Goal: Information Seeking & Learning: Learn about a topic

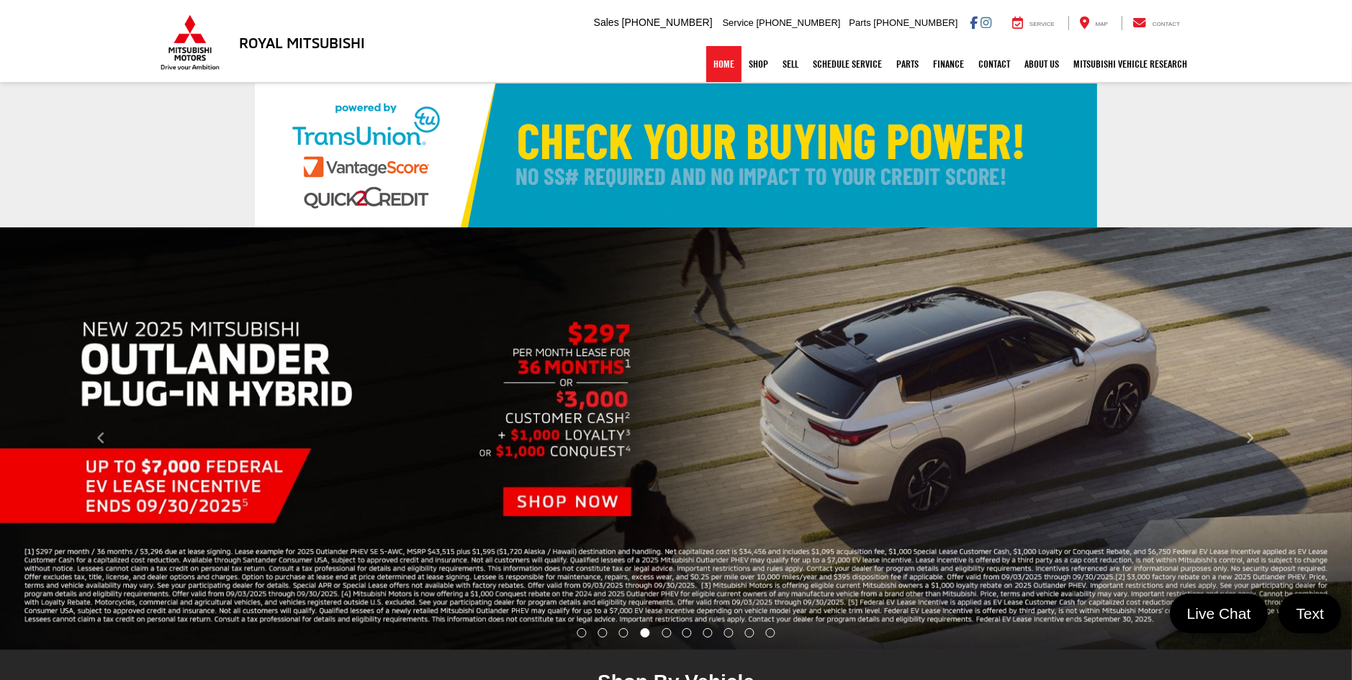
click at [723, 57] on link "Home" at bounding box center [723, 64] width 35 height 36
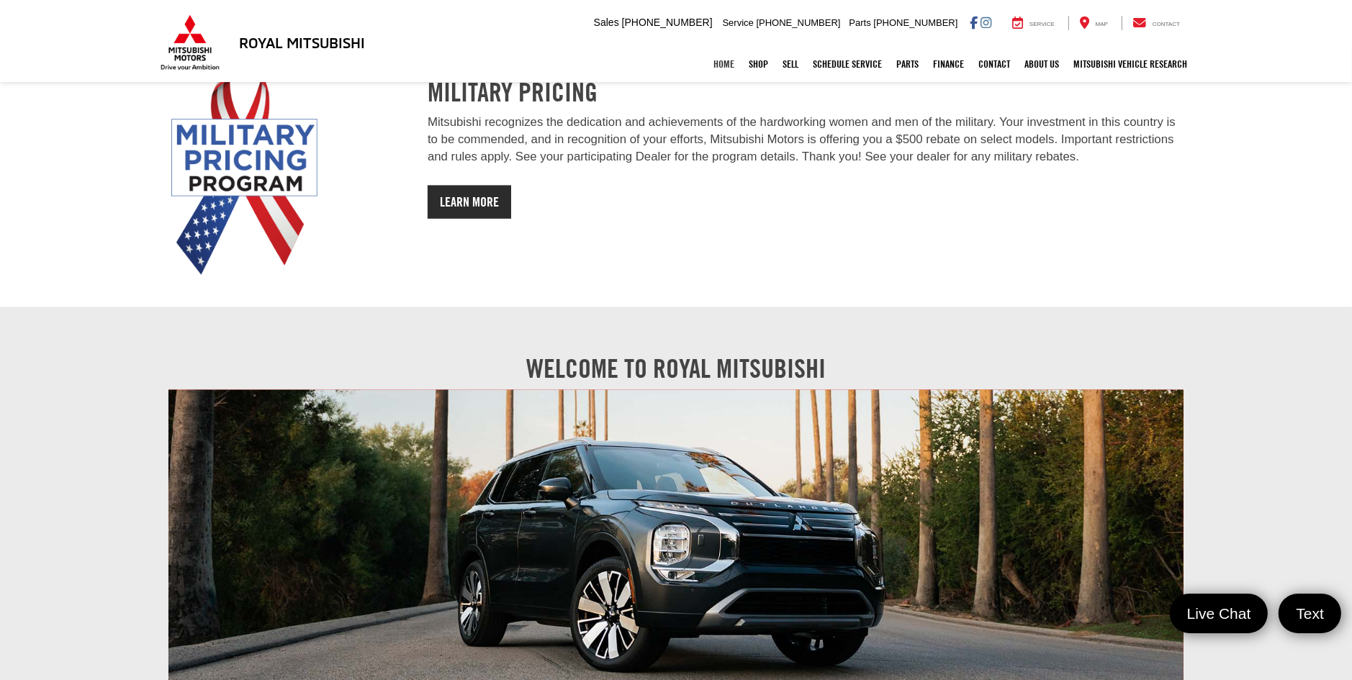
scroll to position [1943, 0]
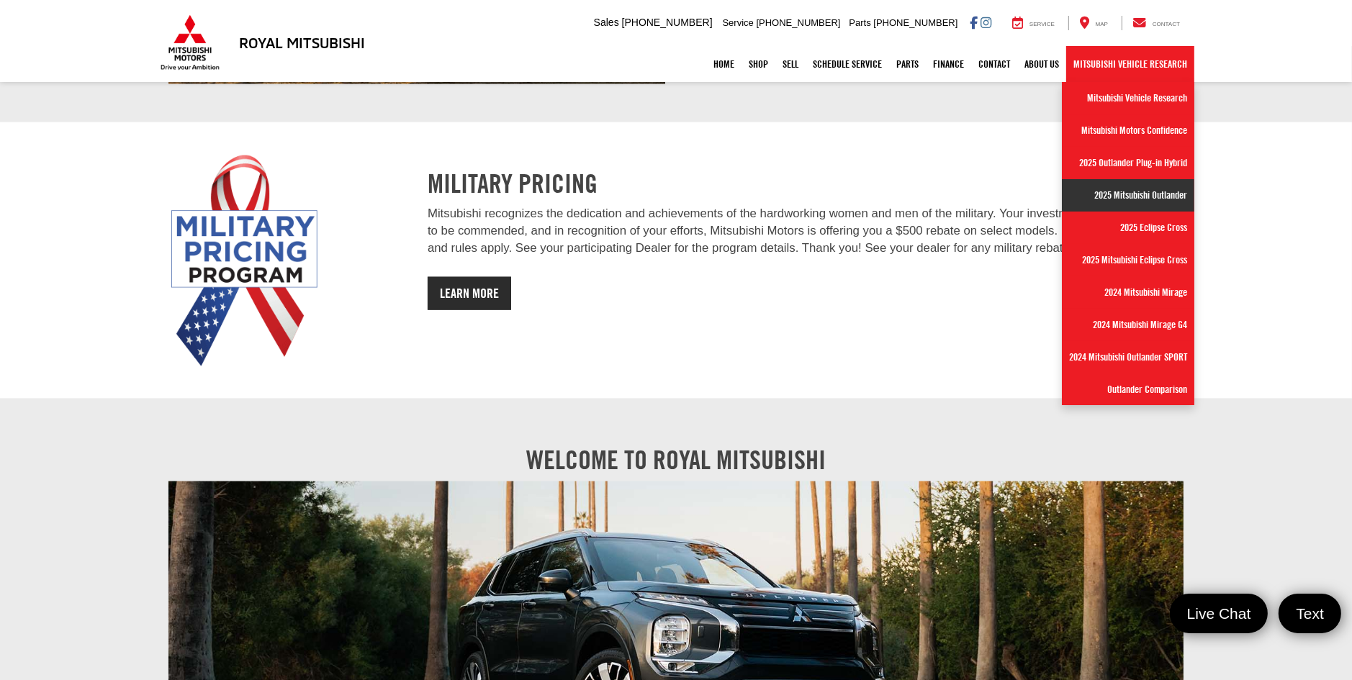
click at [1133, 191] on link "2025 Mitsubishi Outlander" at bounding box center [1128, 195] width 132 height 32
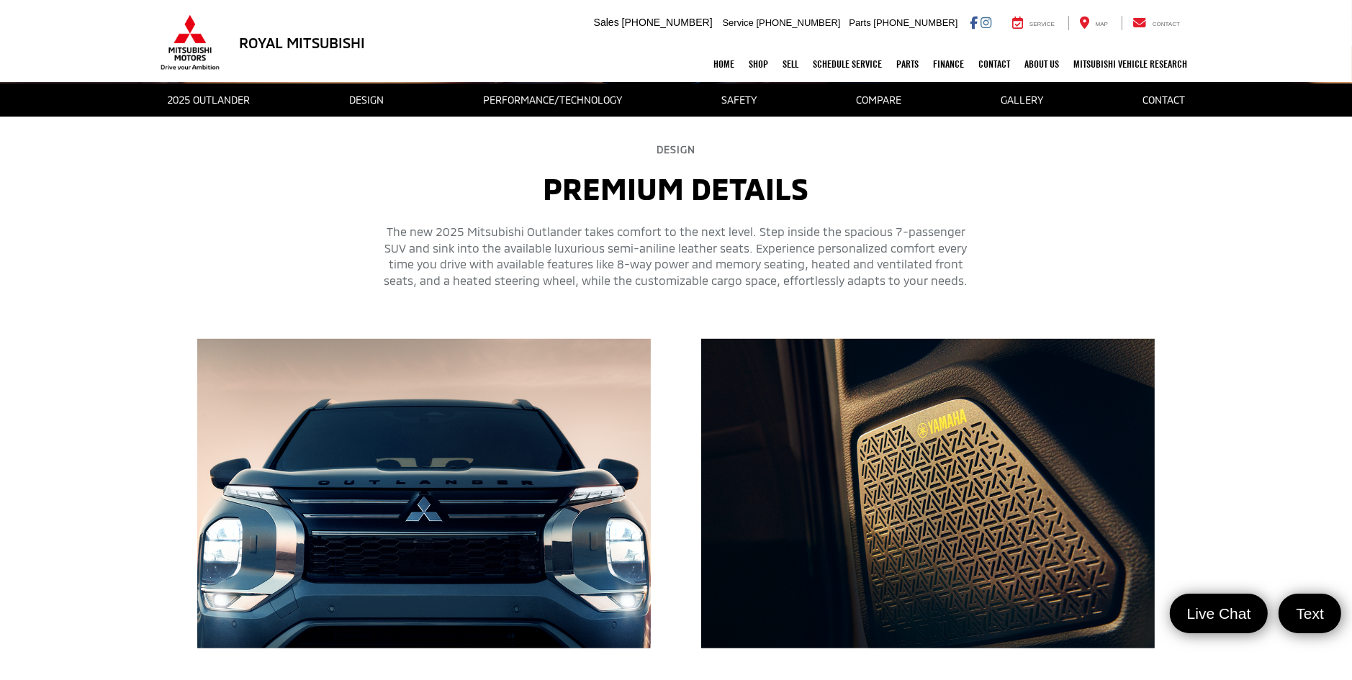
scroll to position [564, 0]
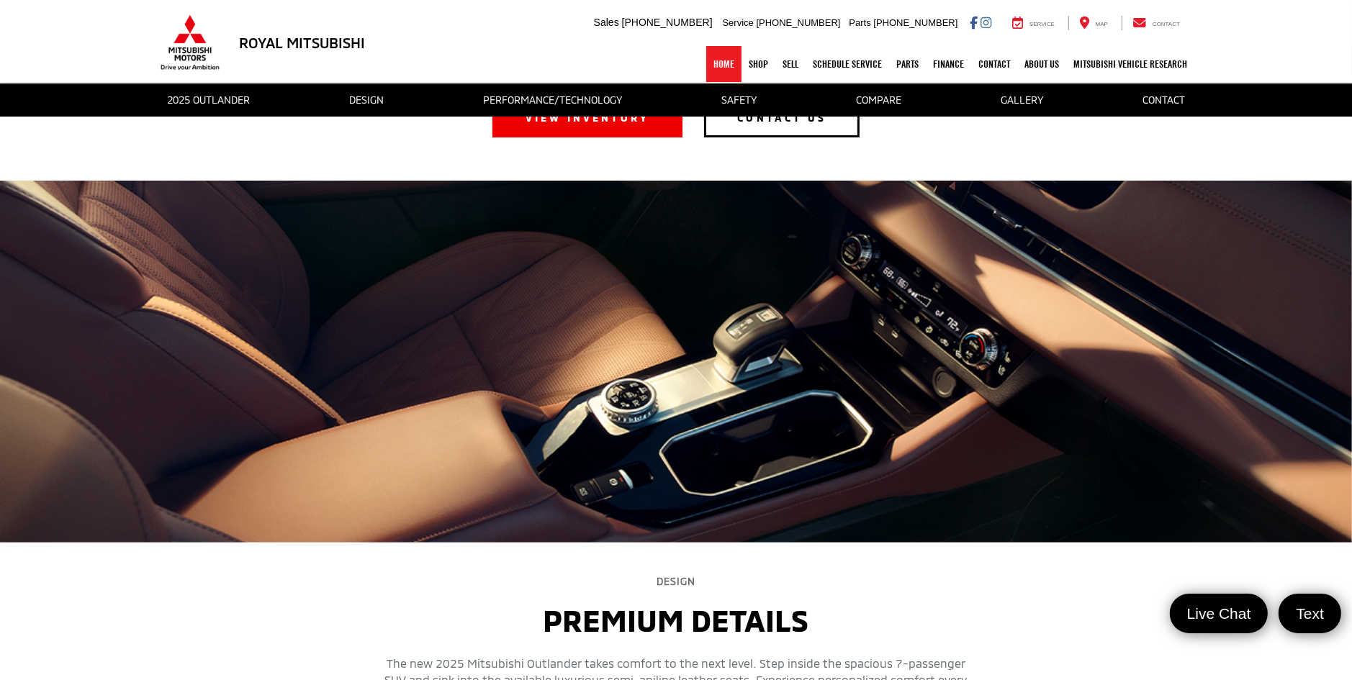
click at [717, 71] on link "Home" at bounding box center [723, 64] width 35 height 36
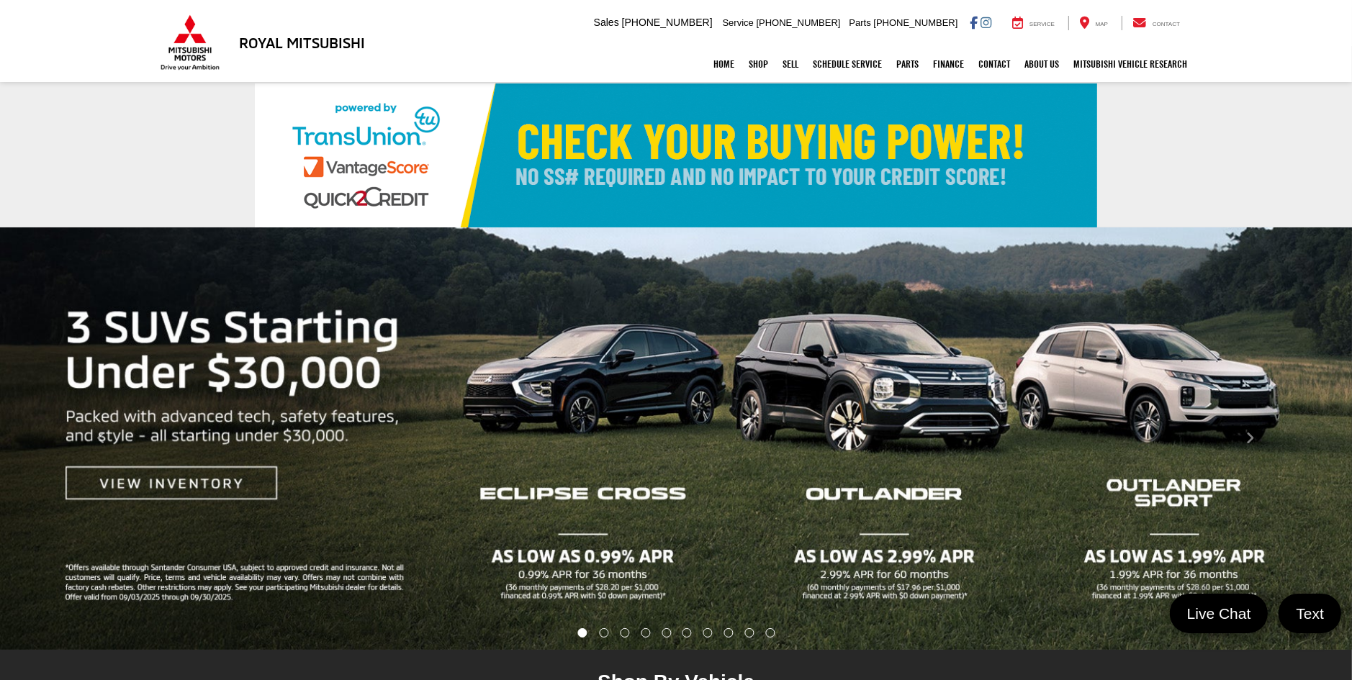
click at [897, 402] on img "carousel slide number 1 of 10" at bounding box center [676, 439] width 1352 height 423
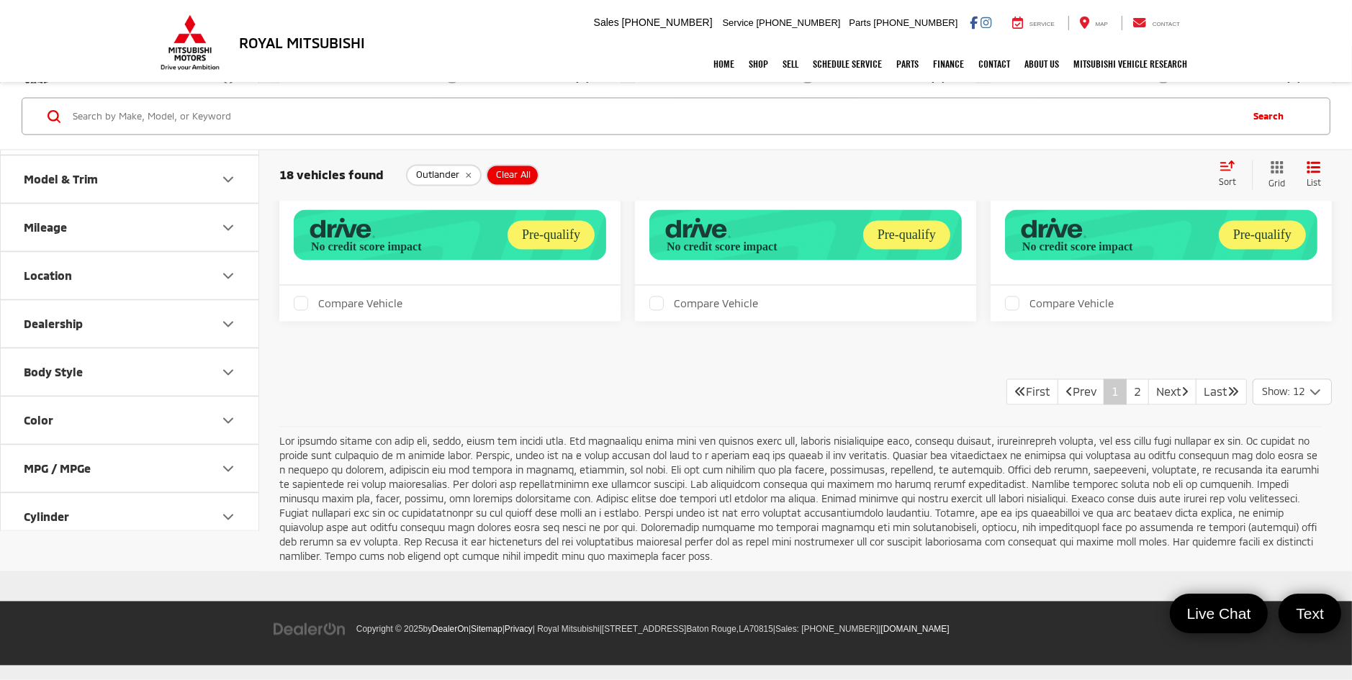
scroll to position [3287, 0]
click at [1126, 390] on link "2" at bounding box center [1137, 392] width 23 height 26
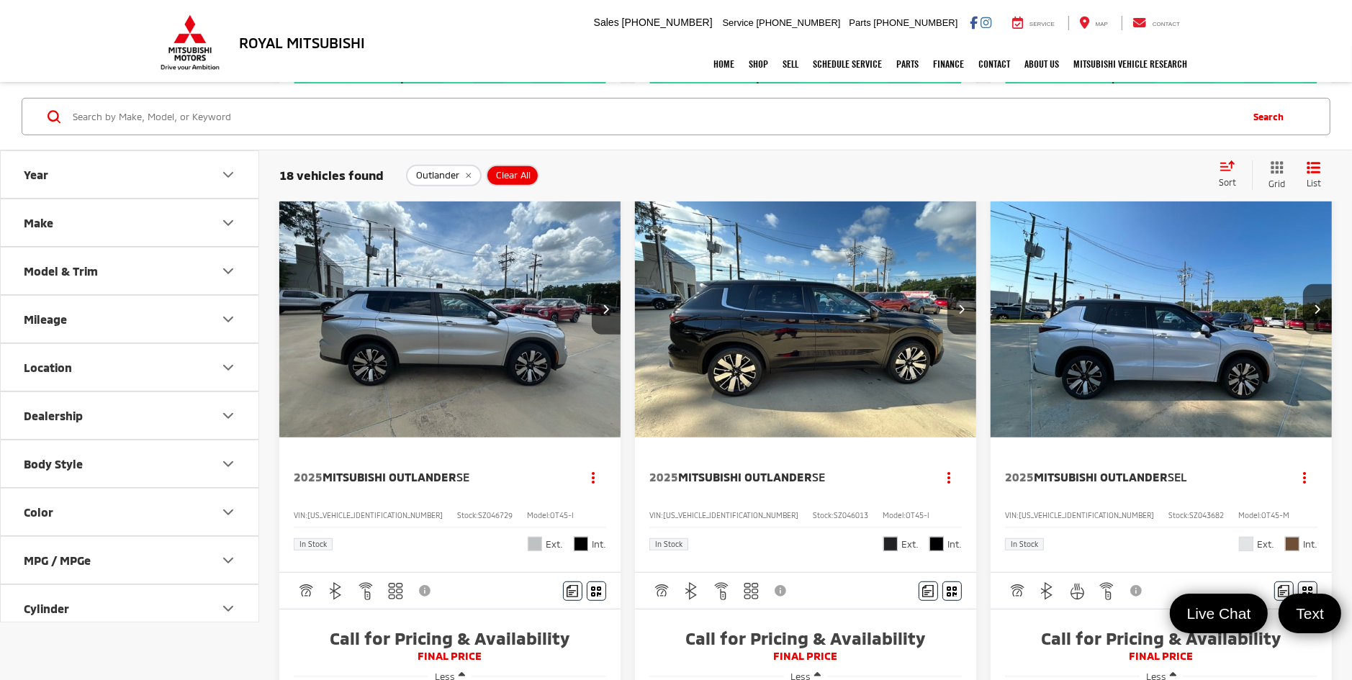
scroll to position [778, 0]
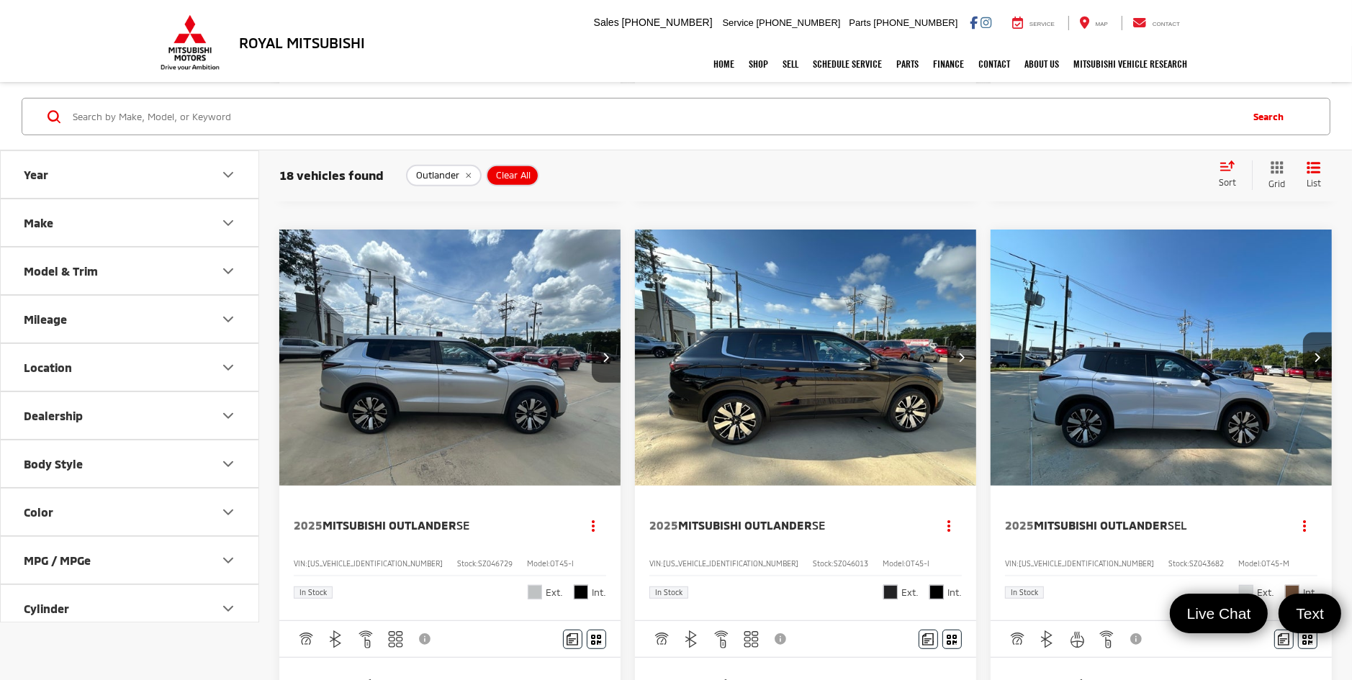
click at [1181, 364] on img "2025 Mitsubishi Outlander SEL 0" at bounding box center [1161, 359] width 343 height 258
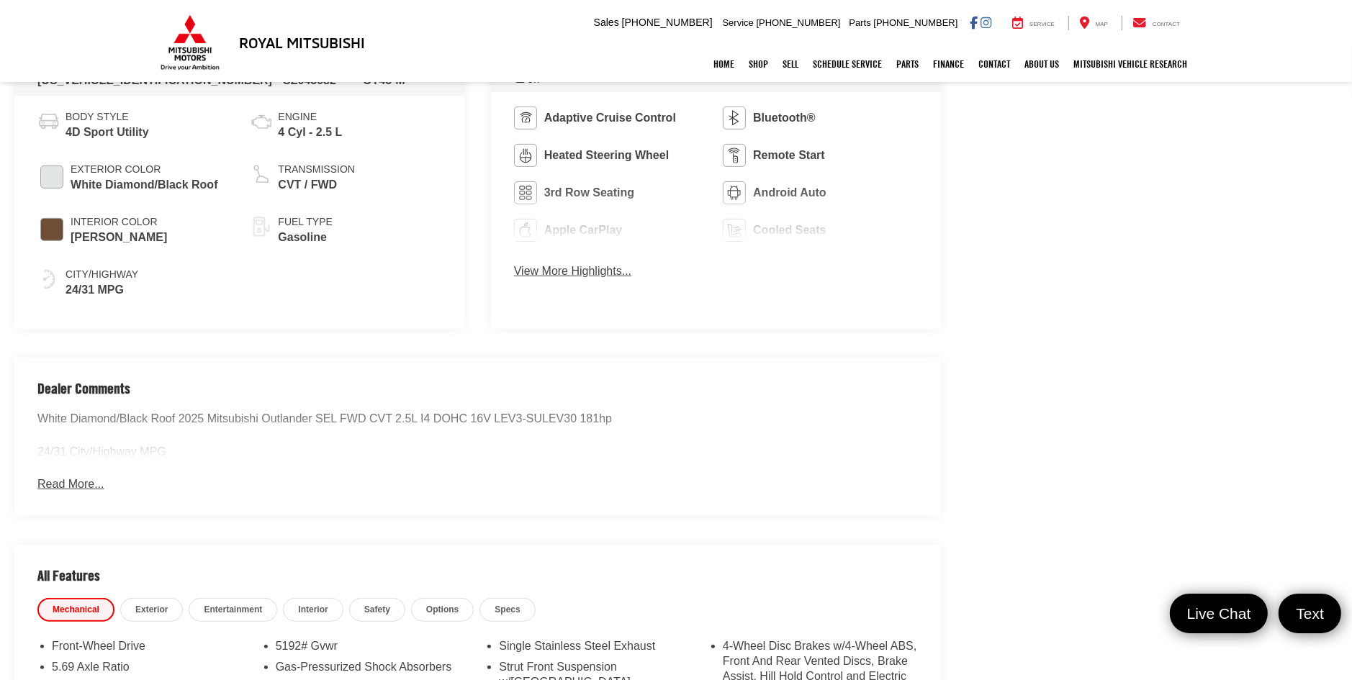
scroll to position [864, 0]
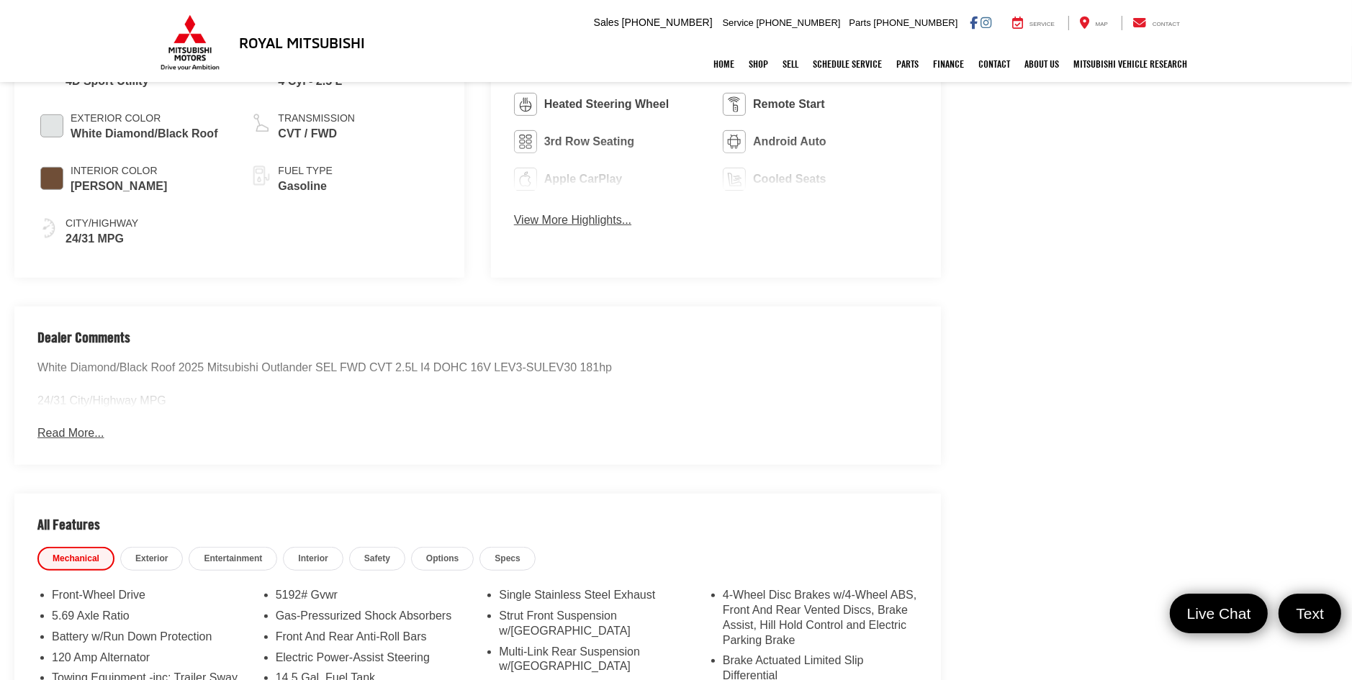
click at [73, 426] on button "Read More..." at bounding box center [70, 433] width 66 height 17
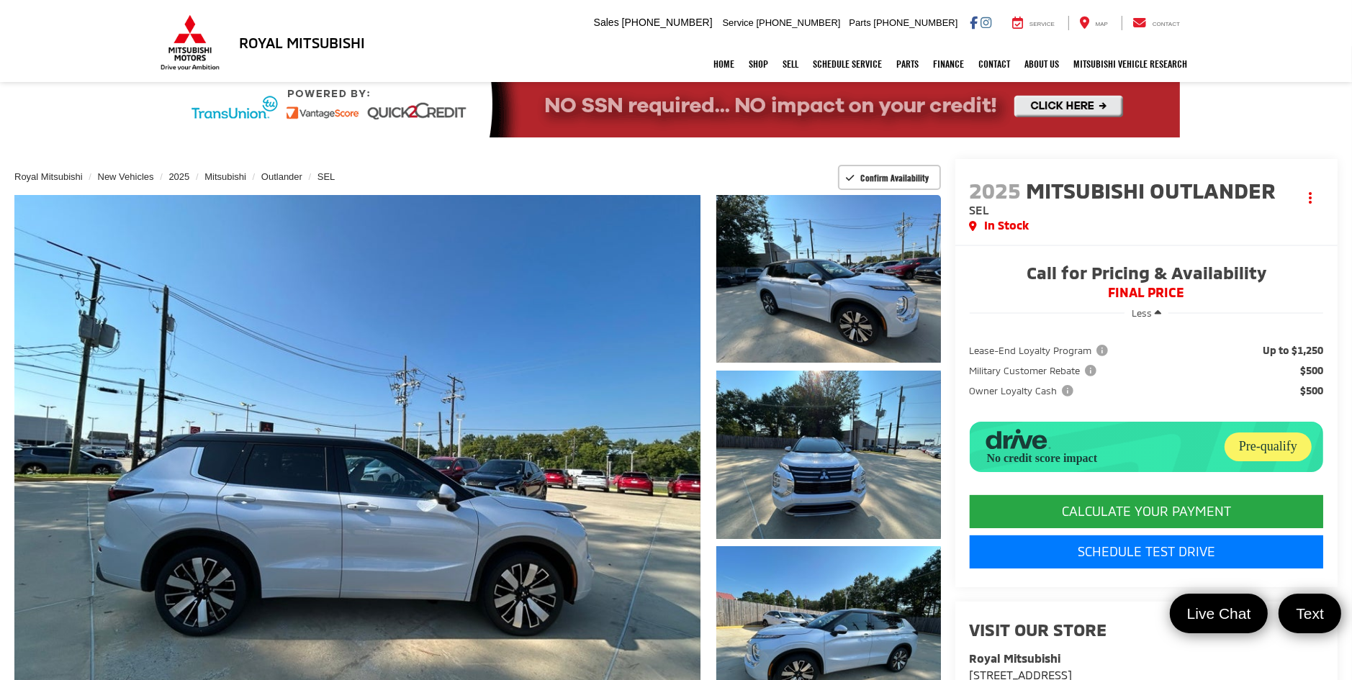
scroll to position [0, 0]
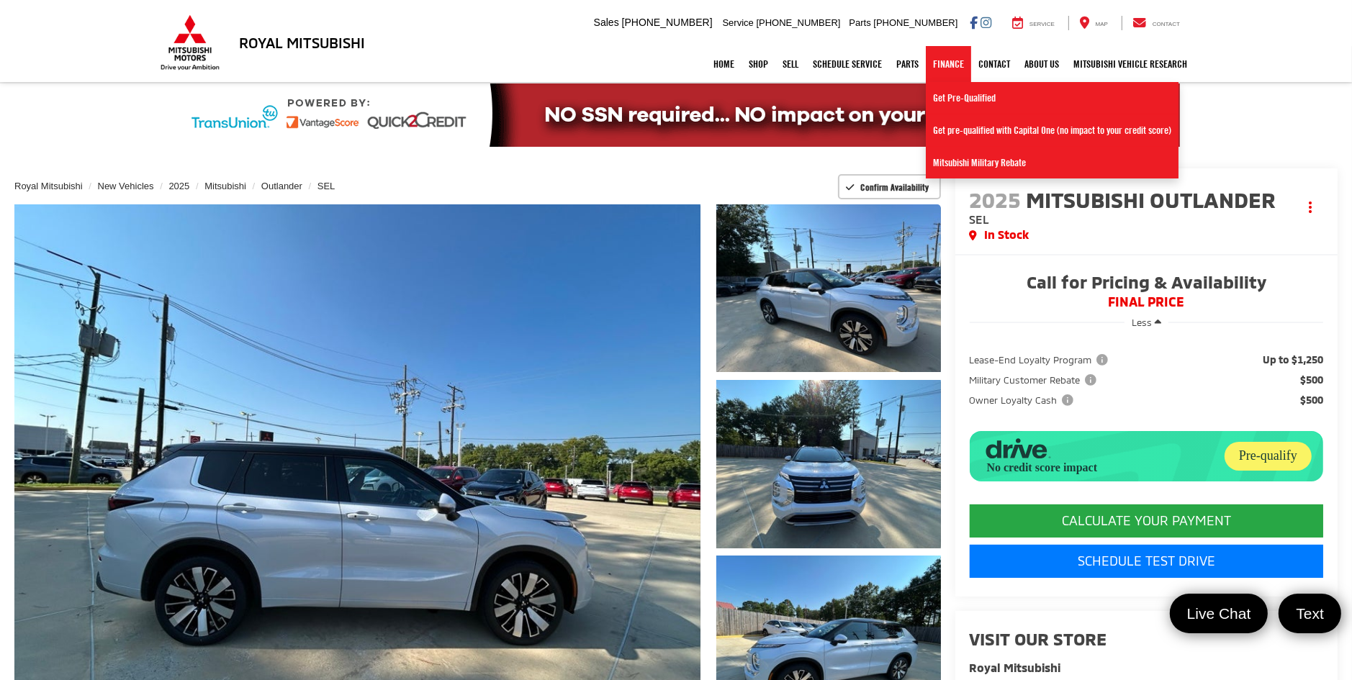
click at [954, 68] on link "Finance" at bounding box center [948, 64] width 45 height 36
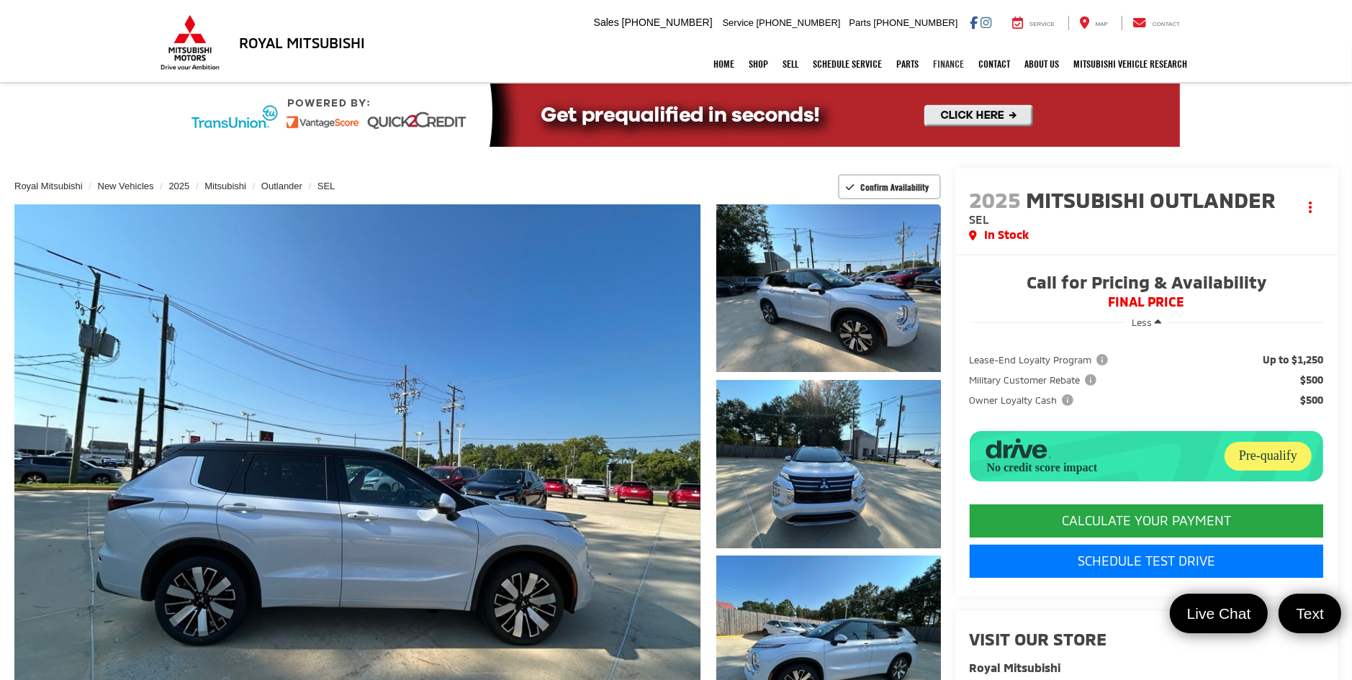
click at [952, 66] on link "Finance" at bounding box center [948, 64] width 45 height 36
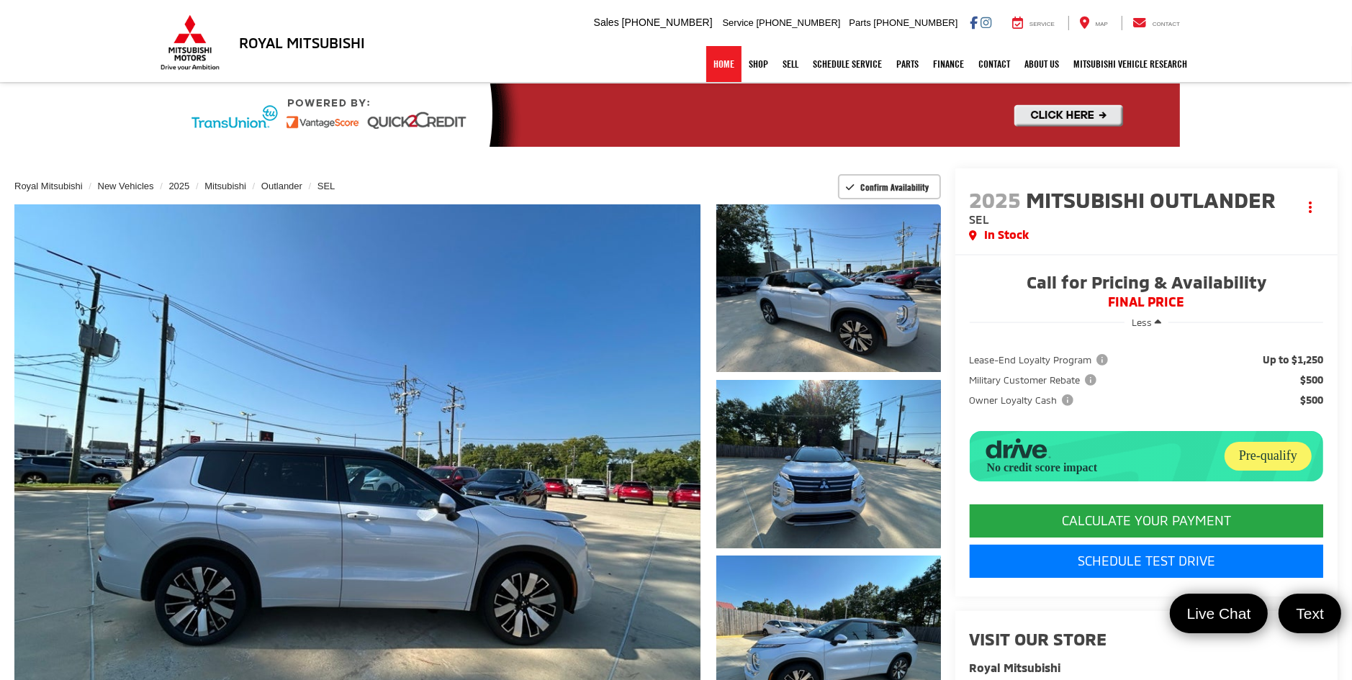
click at [724, 63] on link "Home" at bounding box center [723, 64] width 35 height 36
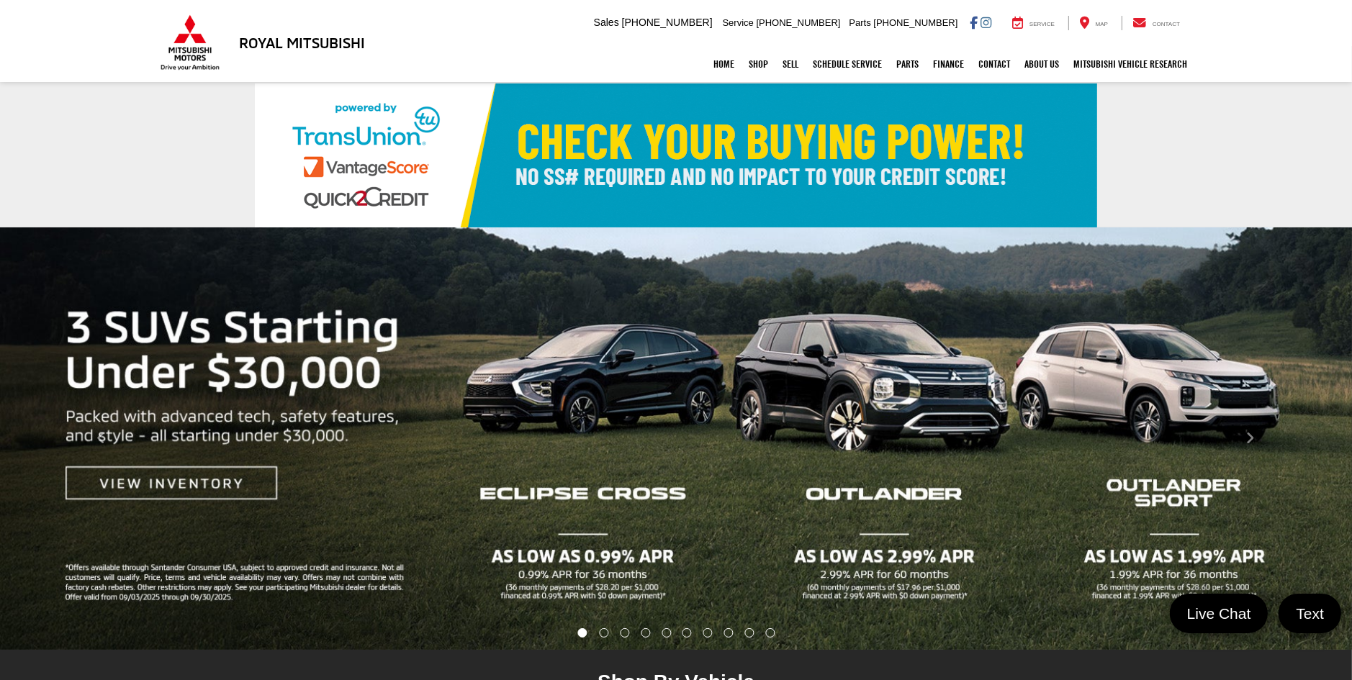
click at [895, 513] on img "carousel slide number 1 of 10" at bounding box center [676, 439] width 1352 height 423
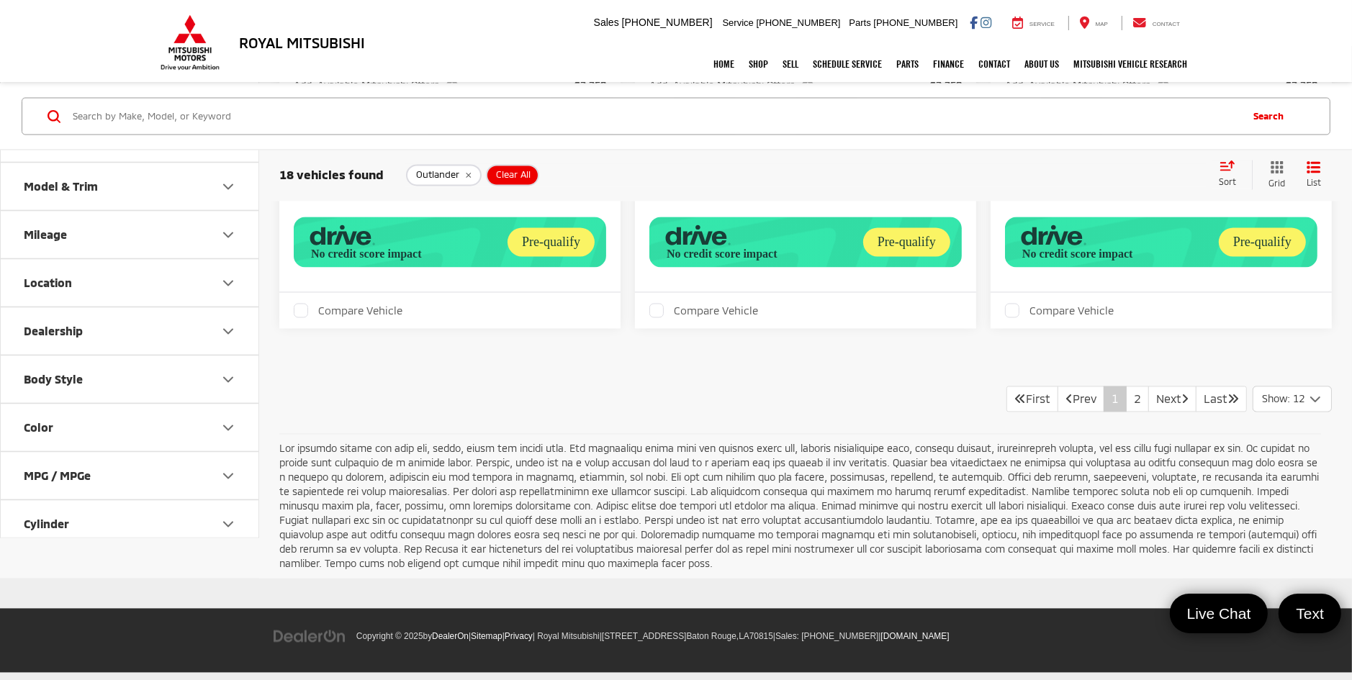
scroll to position [3287, 0]
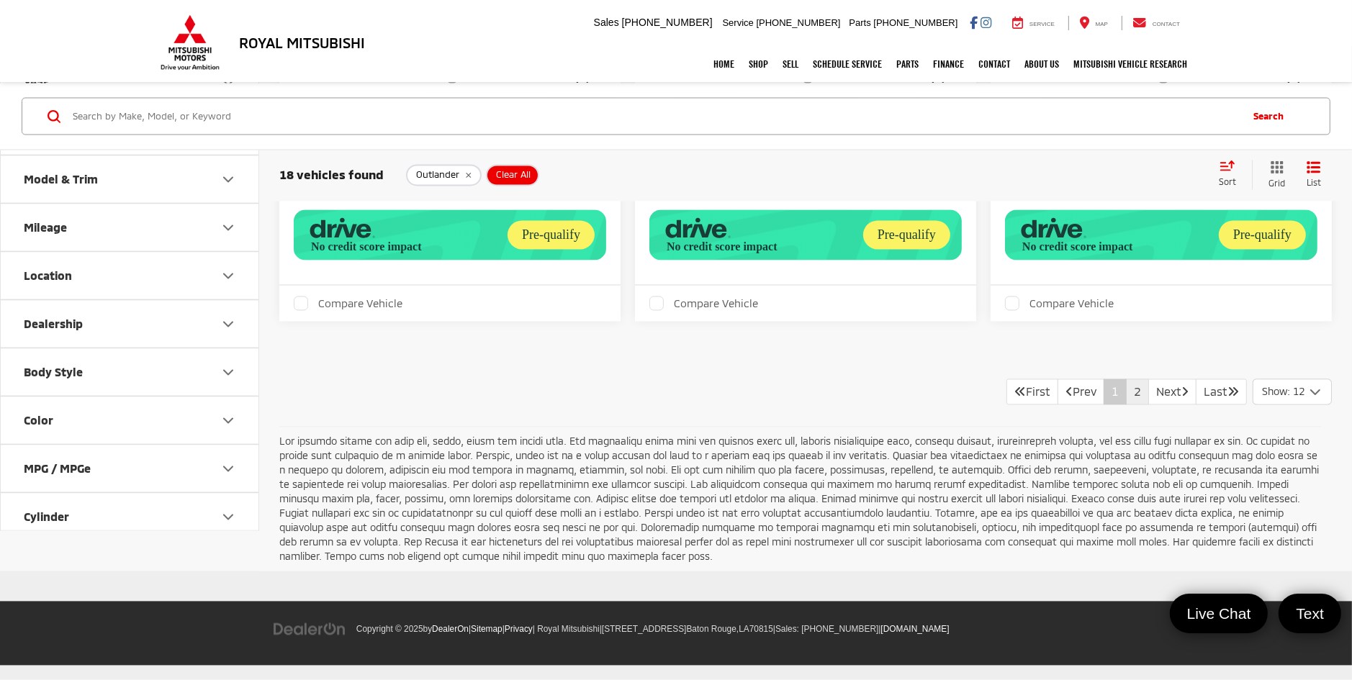
click at [1126, 391] on link "2" at bounding box center [1137, 392] width 23 height 26
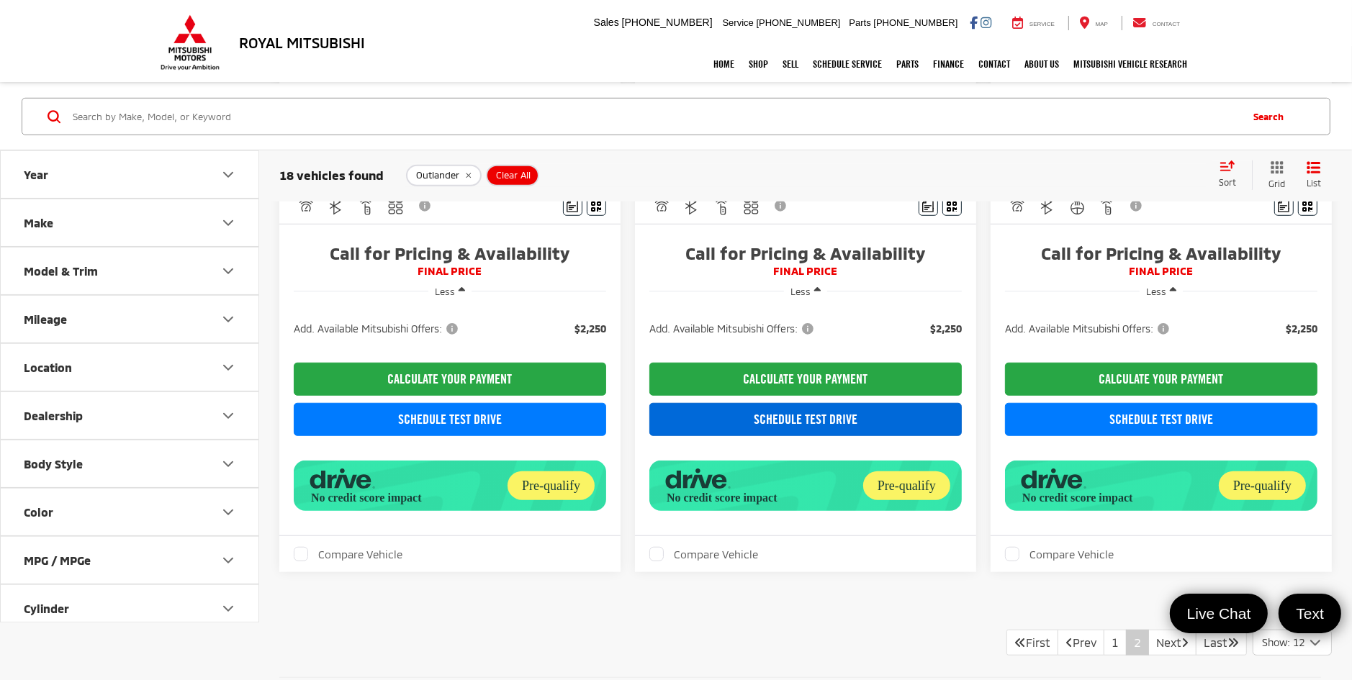
scroll to position [1224, 0]
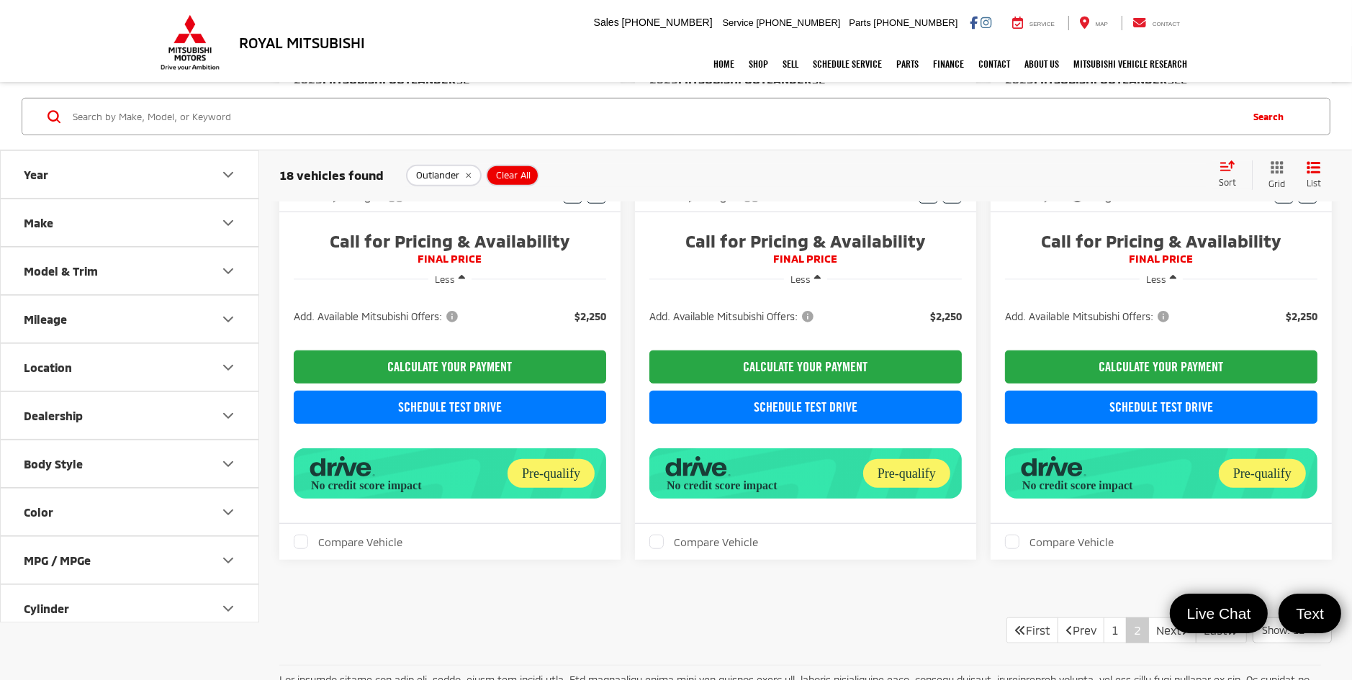
click at [1005, 338] on capital-one-entry-button at bounding box center [1005, 338] width 0 height 0
click at [996, 70] on link "Contact" at bounding box center [994, 64] width 46 height 36
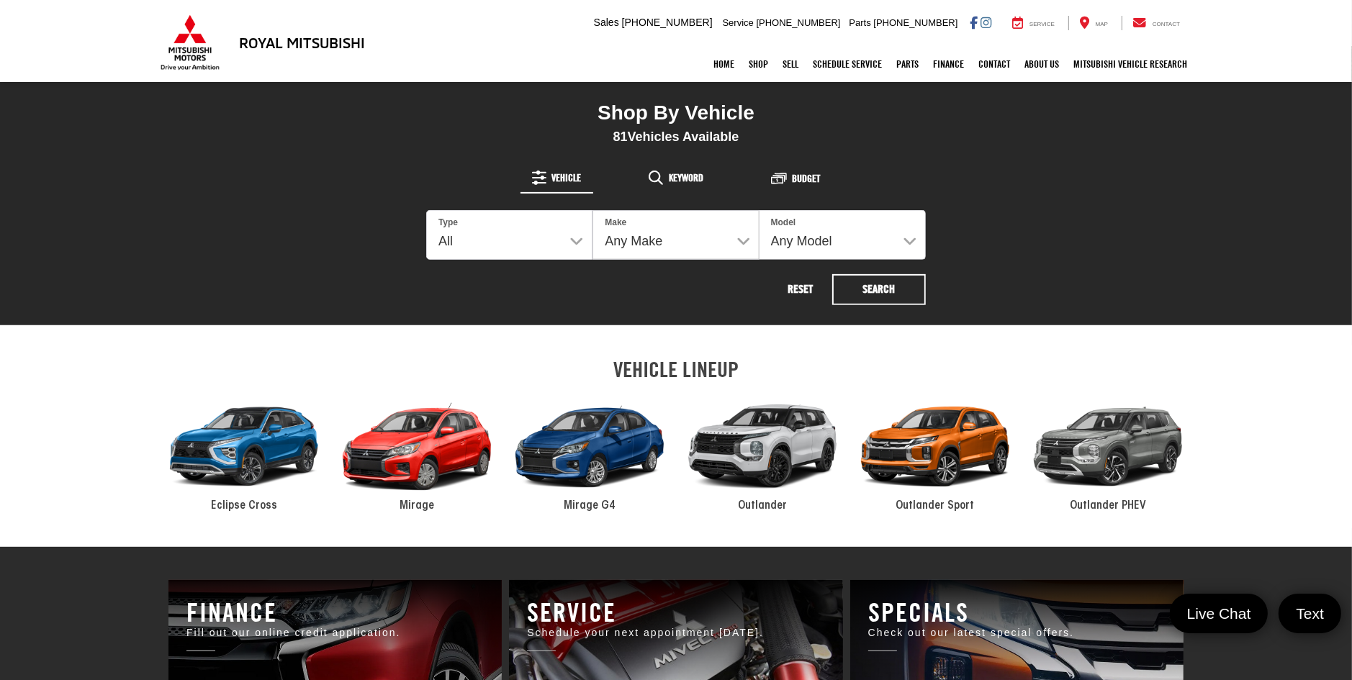
scroll to position [648, 0]
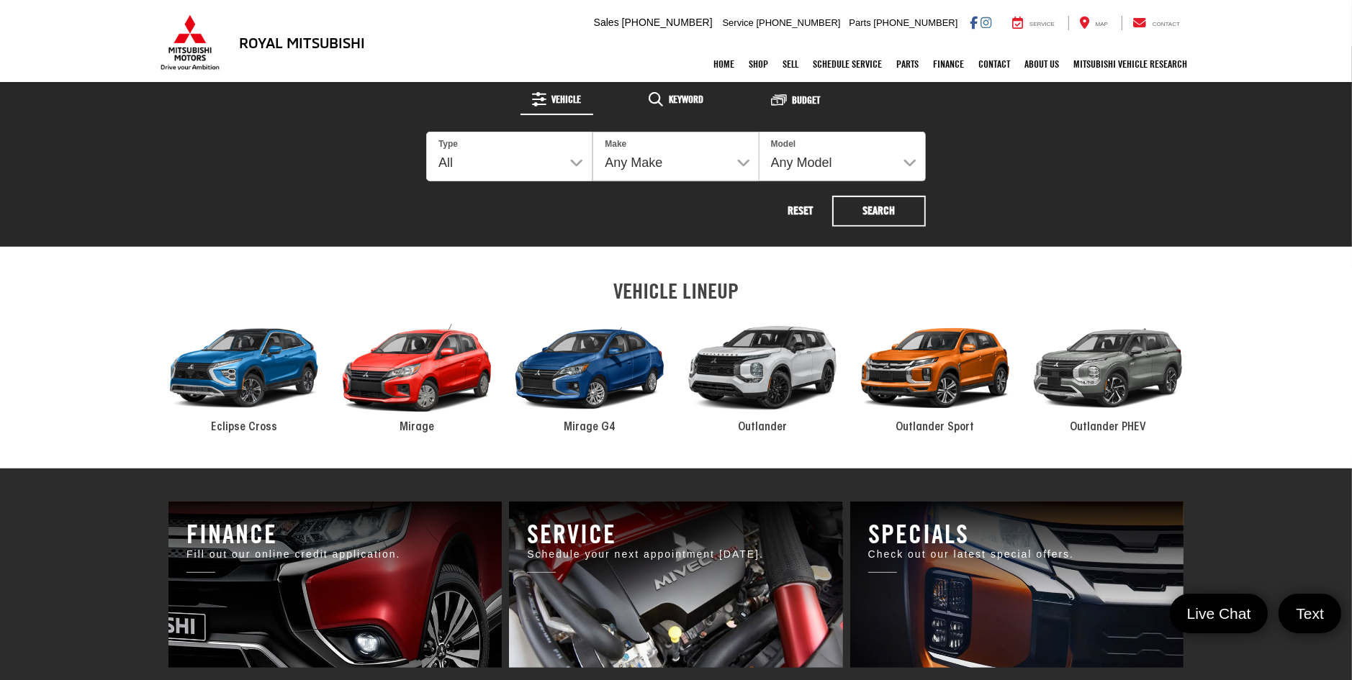
click at [810, 387] on div "2024 Mitsubishi Outlander" at bounding box center [762, 368] width 173 height 117
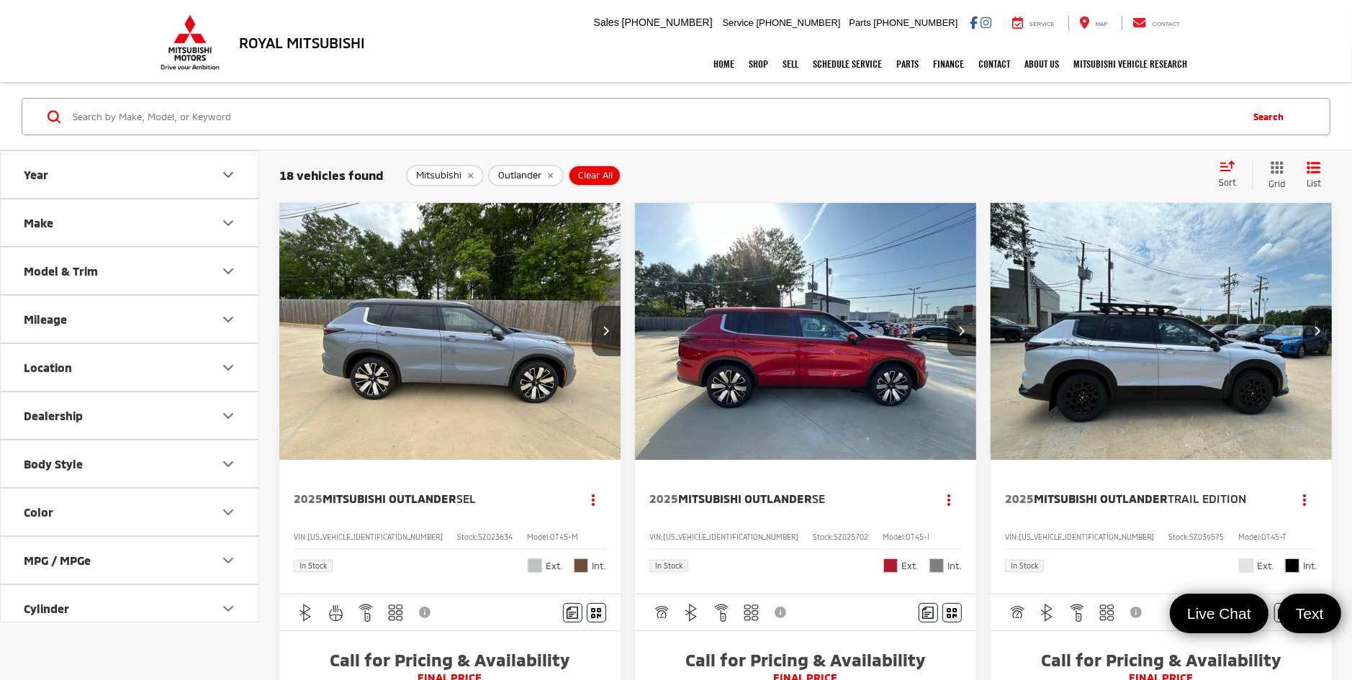
click at [80, 504] on button "Color" at bounding box center [130, 512] width 259 height 47
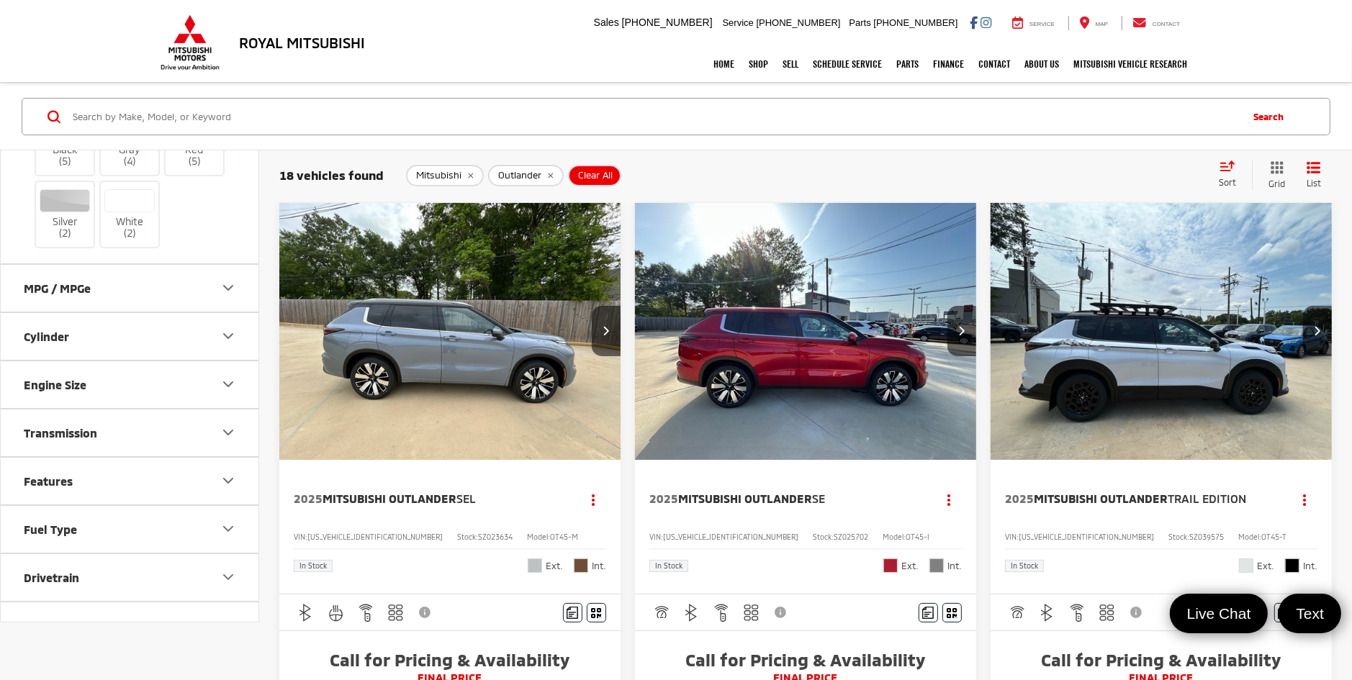
scroll to position [504, 0]
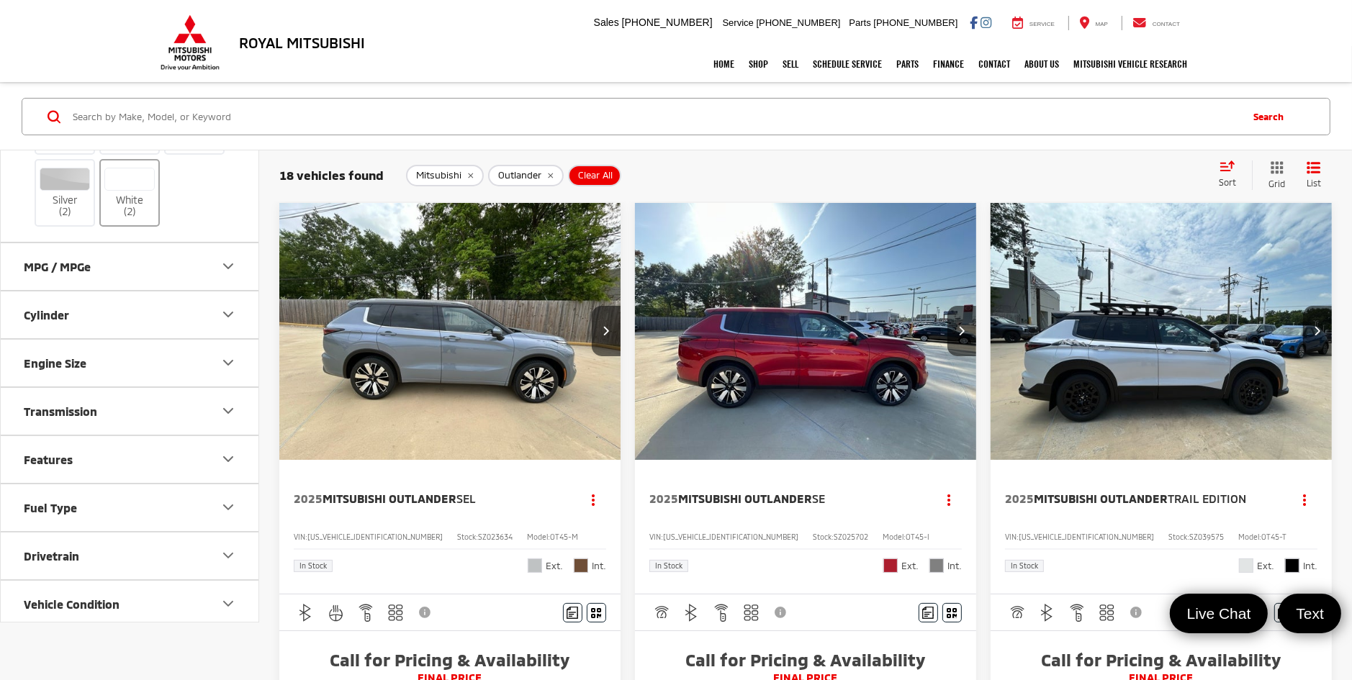
click at [144, 174] on div at bounding box center [129, 179] width 51 height 23
click at [0, 0] on input "White (2)" at bounding box center [0, 0] width 0 height 0
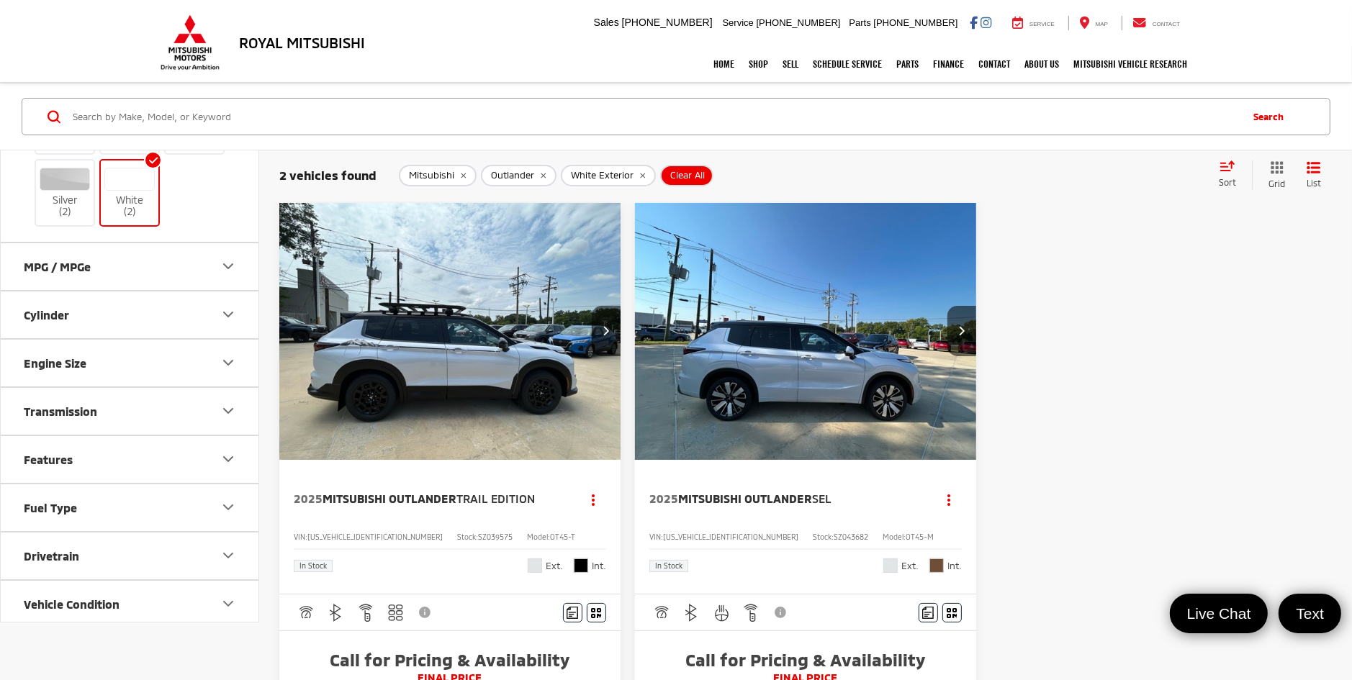
click at [834, 410] on img "2025 Mitsubishi Outlander SEL 0" at bounding box center [805, 332] width 343 height 258
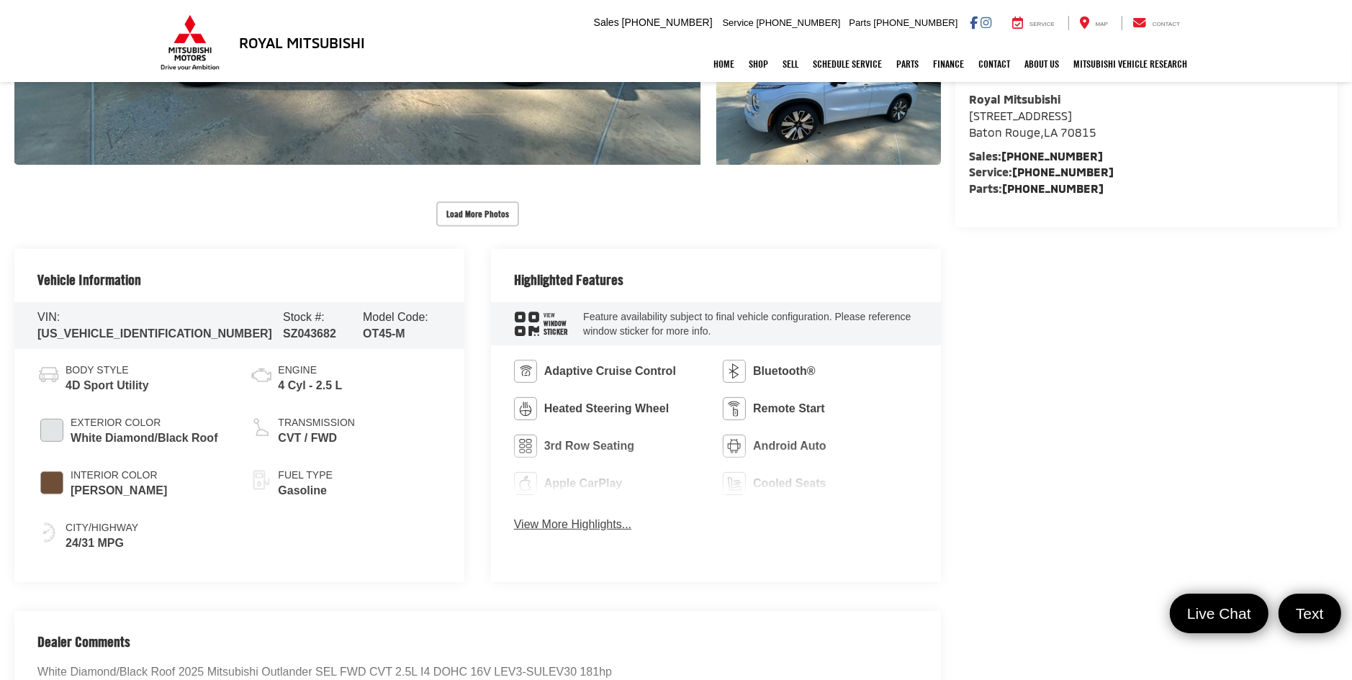
scroll to position [576, 0]
